Goal: Navigation & Orientation: Find specific page/section

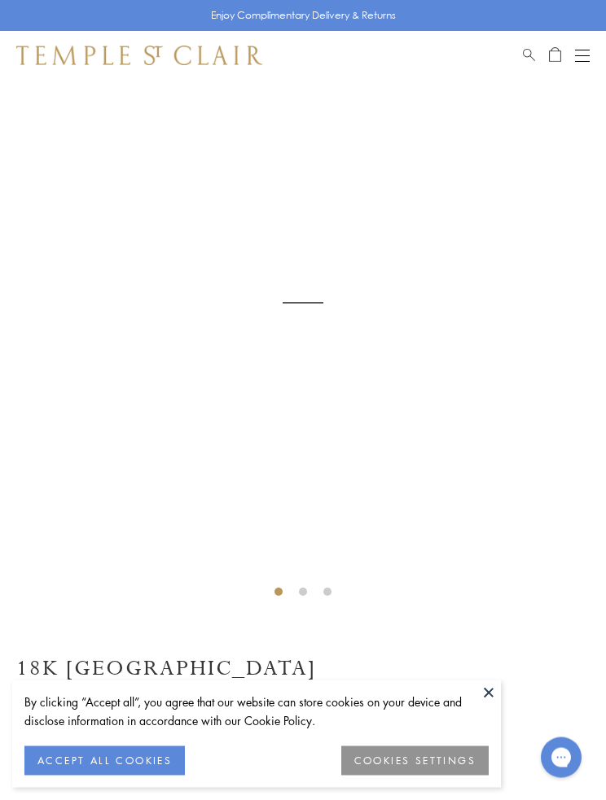
scroll to position [80, 0]
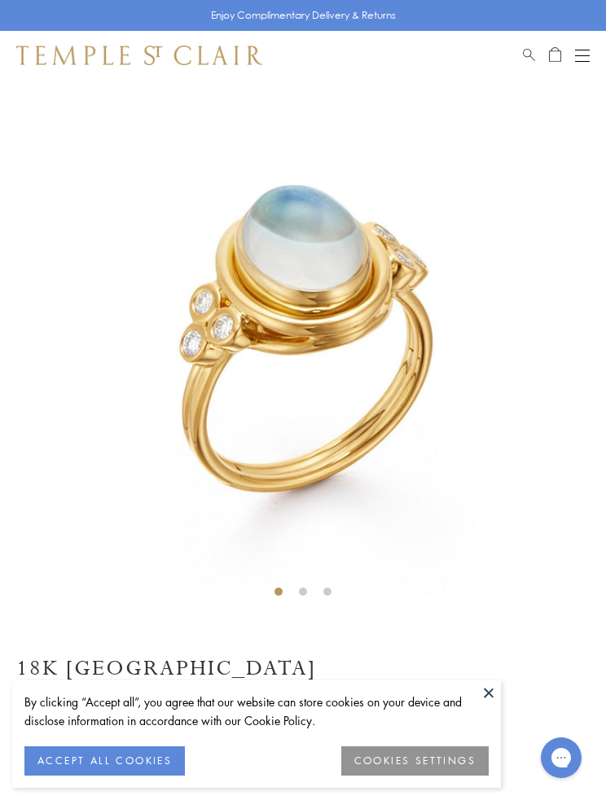
click at [454, 761] on button "COOKIES SETTINGS" at bounding box center [414, 761] width 147 height 29
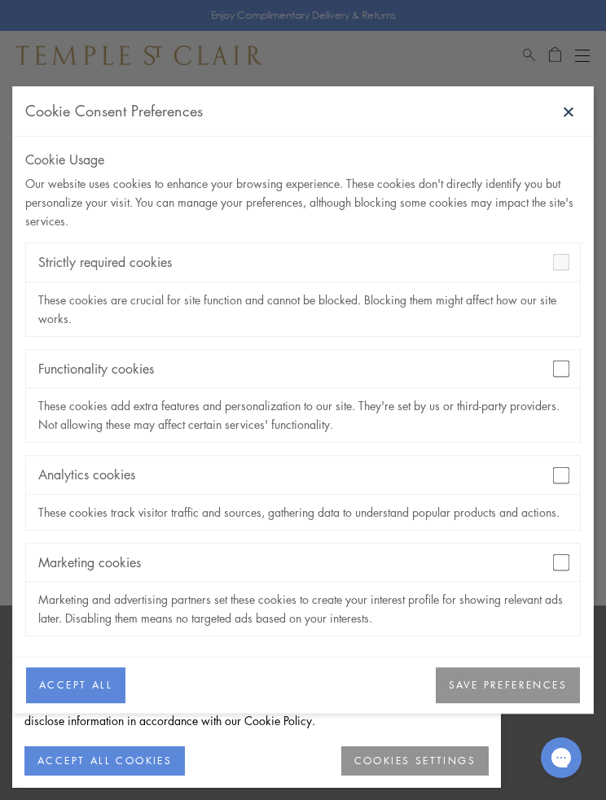
click at [554, 491] on div "Analytics cookies" at bounding box center [303, 475] width 554 height 38
click at [512, 684] on button "SAVE PREFERENCES" at bounding box center [508, 686] width 144 height 36
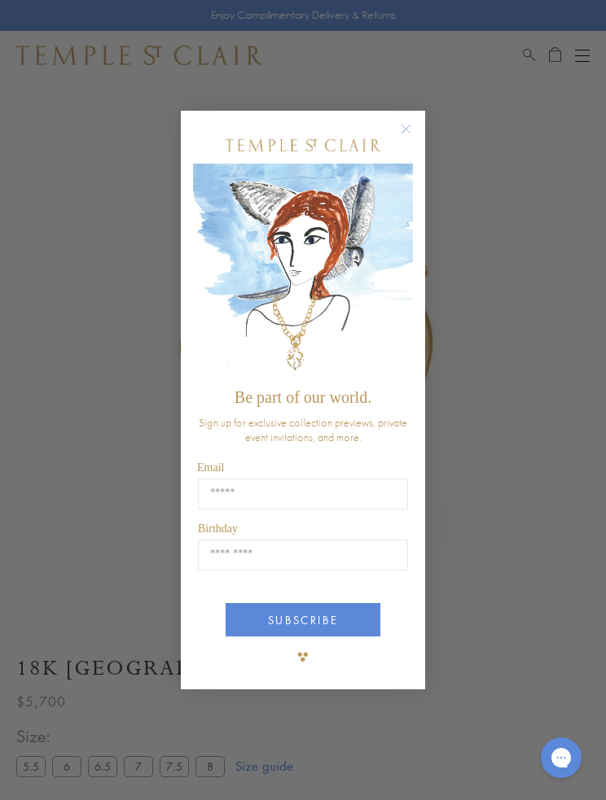
click at [524, 548] on div "Close dialog Be part of our world. Sign up for exclusive collection previews, p…" at bounding box center [303, 400] width 606 height 800
click at [406, 141] on button "Close dialog" at bounding box center [414, 137] width 20 height 20
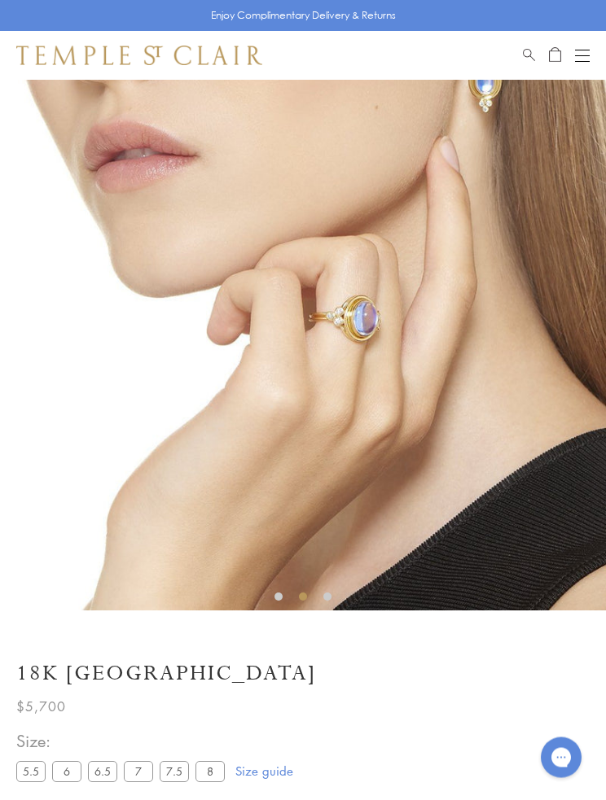
scroll to position [75, 0]
click at [579, 56] on button "Open navigation" at bounding box center [582, 56] width 15 height 20
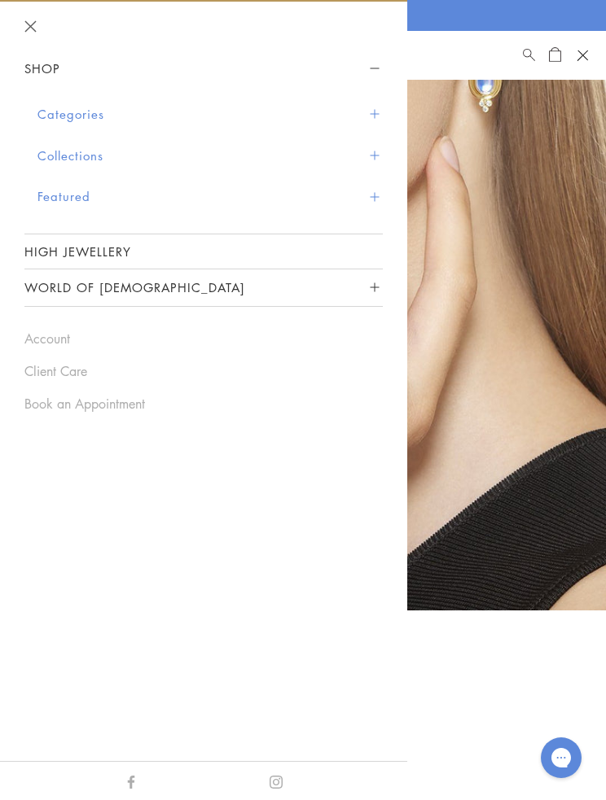
click at [67, 112] on button "Categories" at bounding box center [209, 115] width 345 height 42
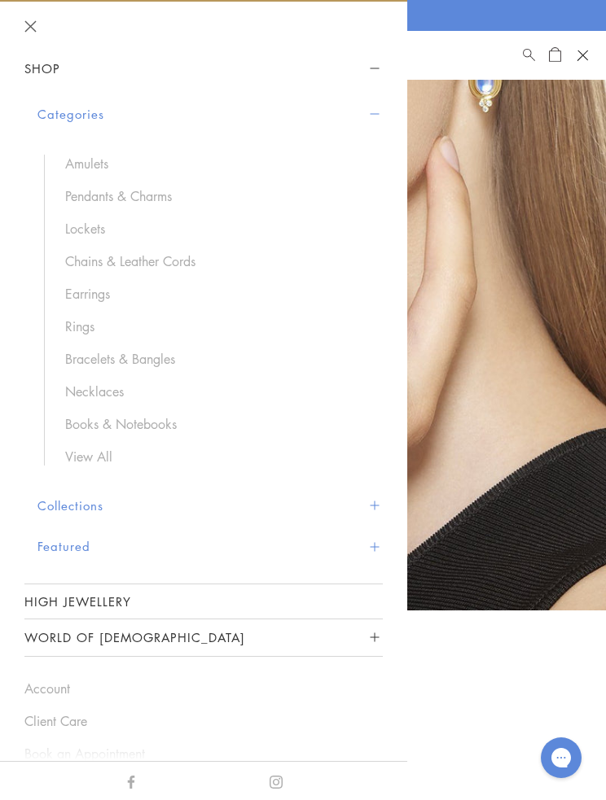
click at [81, 285] on link "Earrings" at bounding box center [215, 294] width 301 height 18
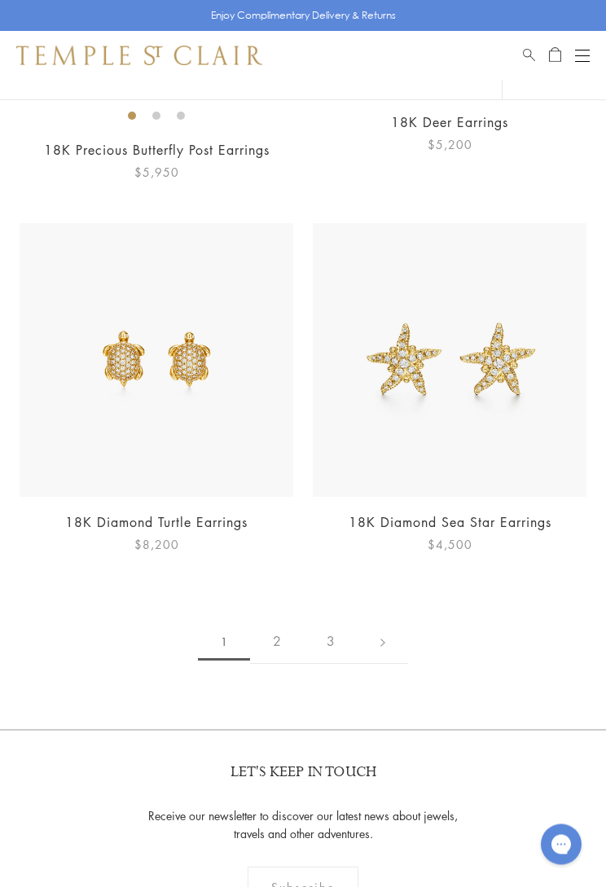
scroll to position [10058, 0]
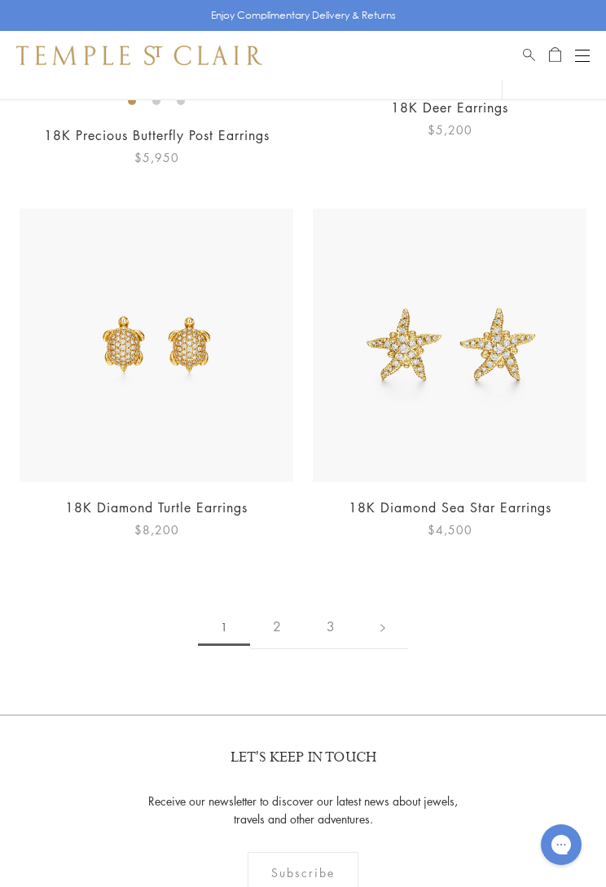
click at [384, 621] on link at bounding box center [382, 626] width 50 height 45
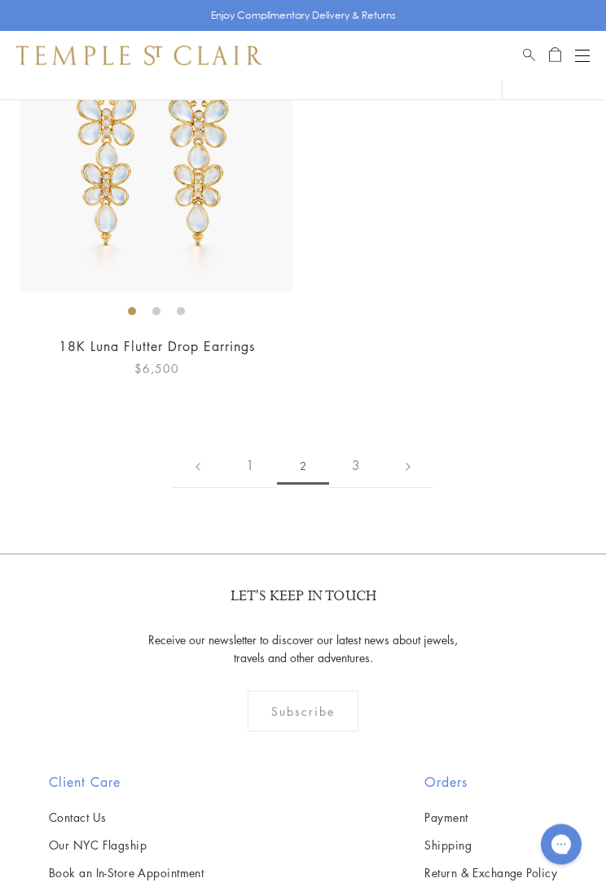
scroll to position [9897, 0]
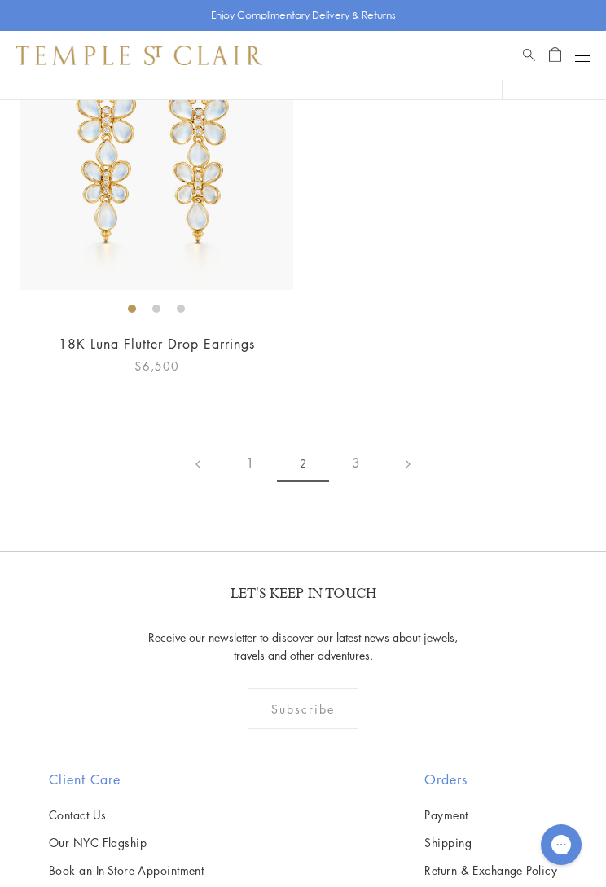
click at [362, 453] on link "3" at bounding box center [356, 462] width 54 height 45
